Goal: Task Accomplishment & Management: Use online tool/utility

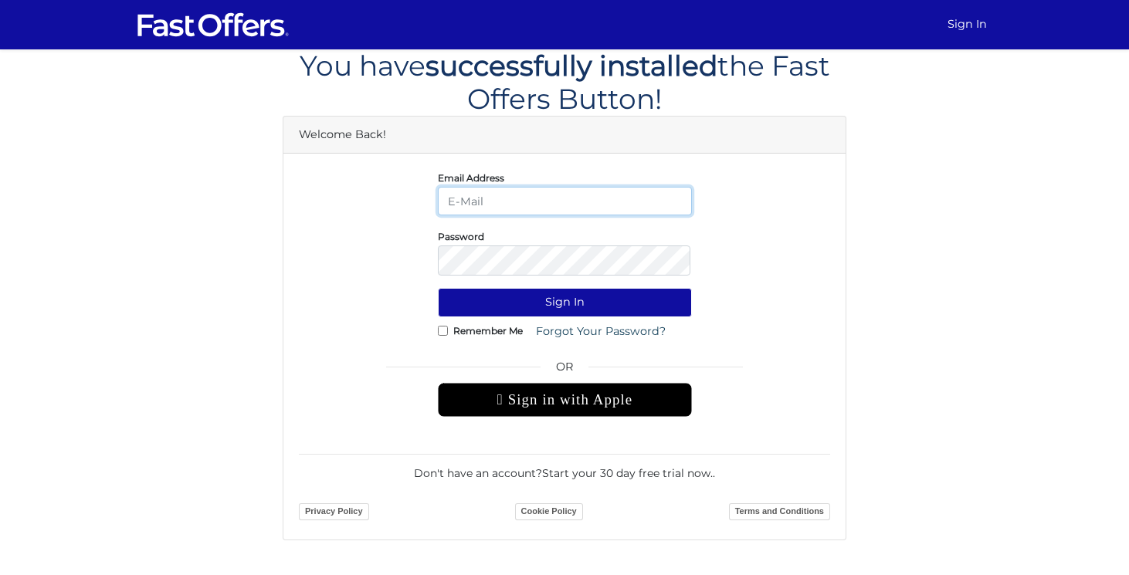
click at [527, 215] on input "email" at bounding box center [565, 201] width 254 height 29
type input "[PERSON_NAME][EMAIL_ADDRESS][DOMAIN_NAME]"
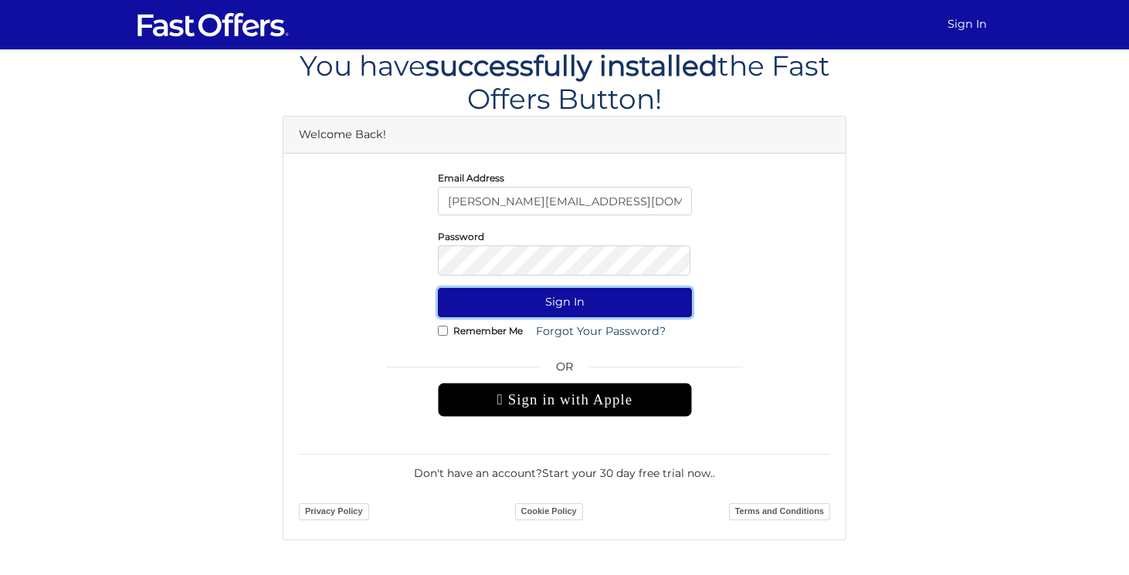
click at [552, 317] on button "Sign In" at bounding box center [565, 302] width 254 height 29
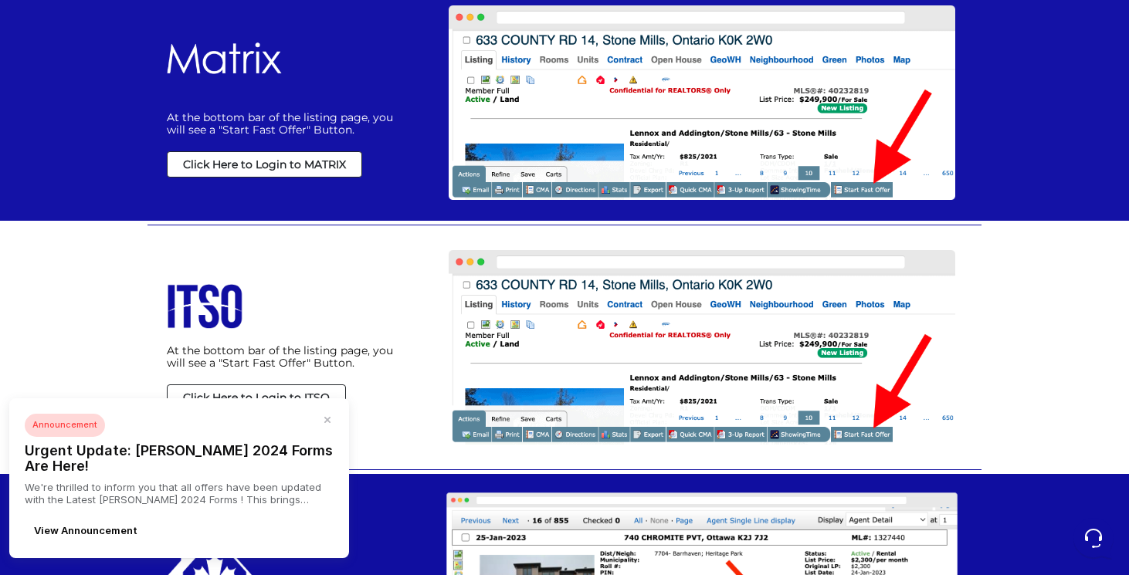
scroll to position [674, 0]
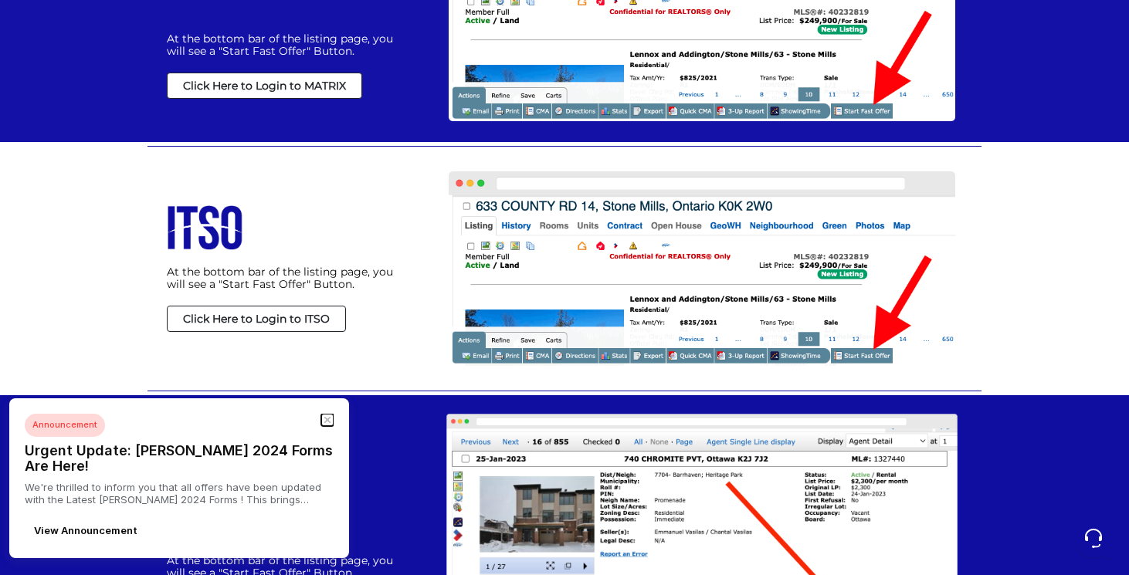
click at [328, 422] on icon "button" at bounding box center [327, 420] width 5 height 5
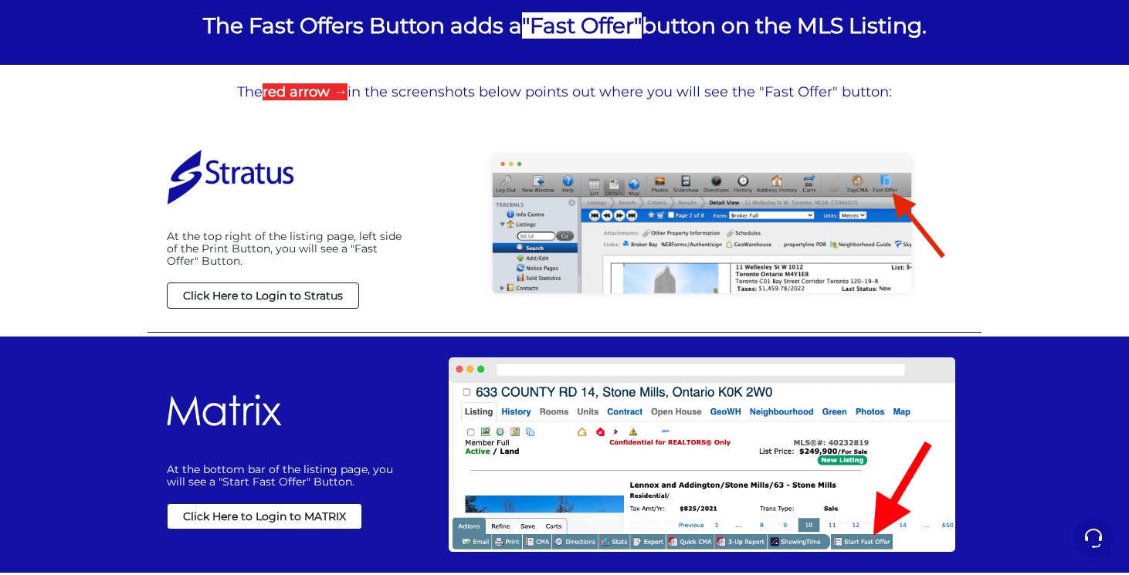
scroll to position [0, 0]
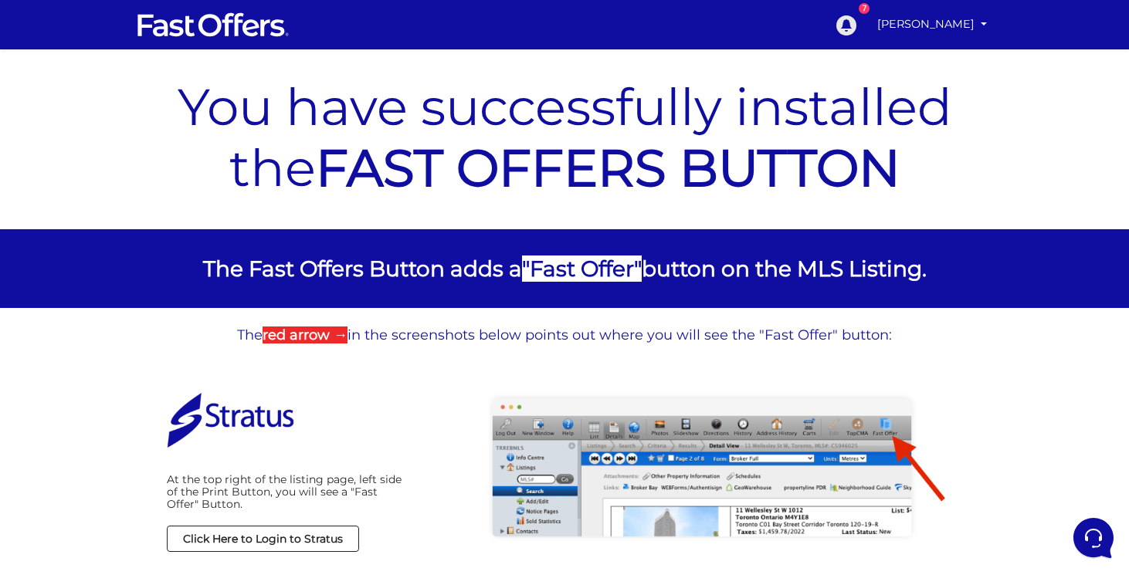
click at [860, 42] on link "7" at bounding box center [846, 25] width 36 height 36
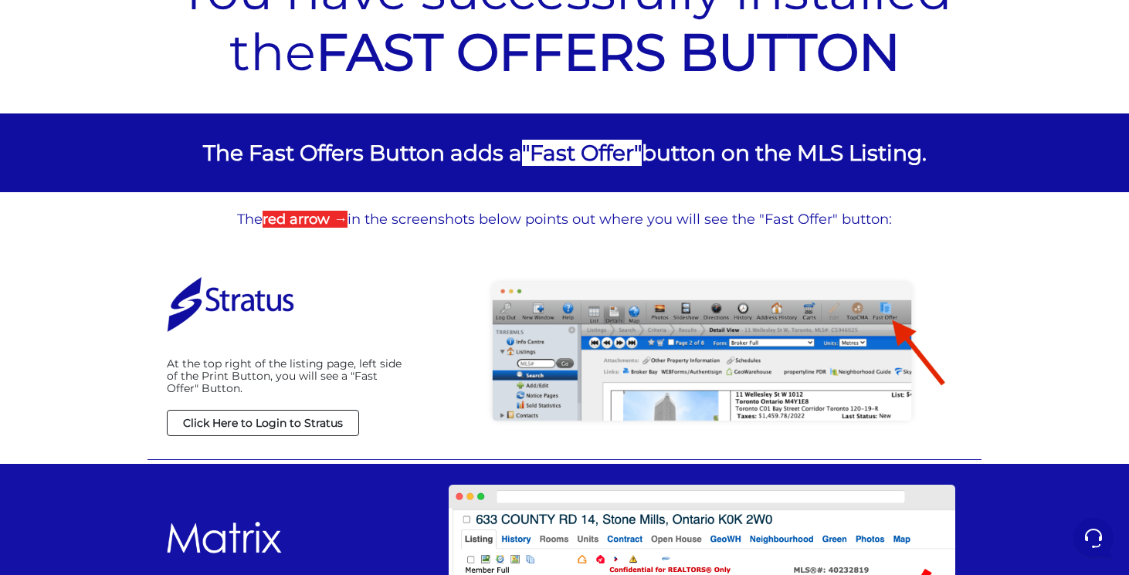
scroll to position [127, 0]
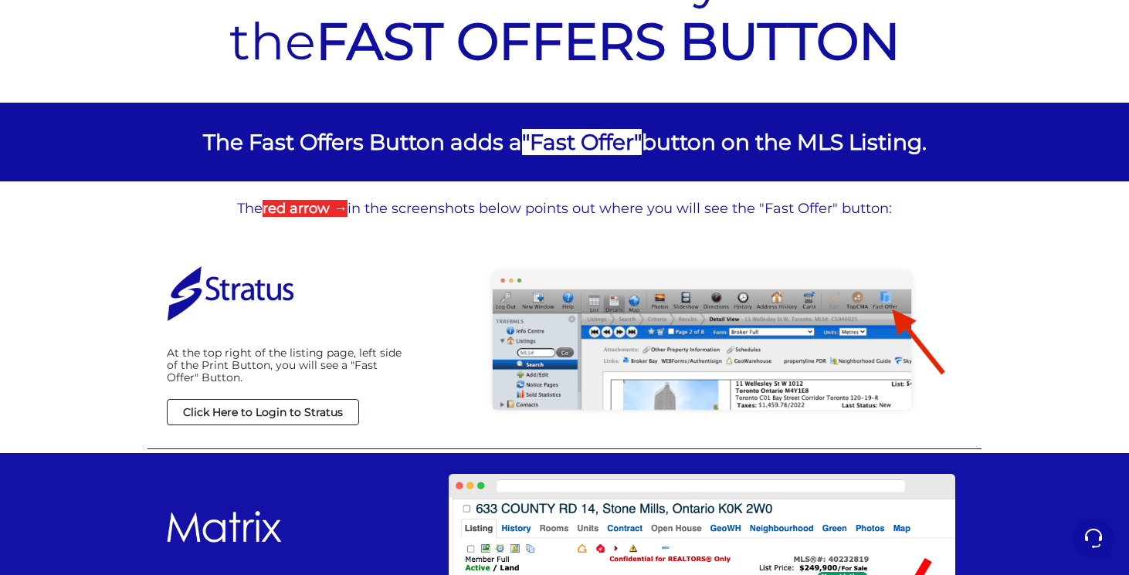
click at [285, 412] on strong "Click Here to Login to Stratus" at bounding box center [263, 412] width 160 height 14
